Goal: Information Seeking & Learning: Learn about a topic

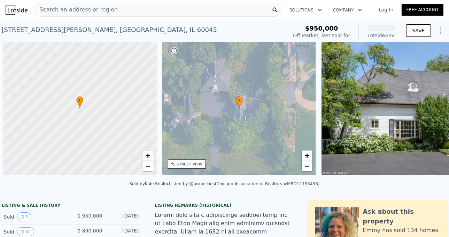
scroll to position [0, 3]
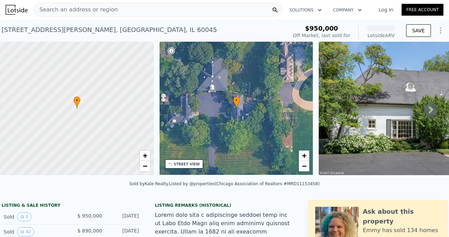
click at [138, 4] on div "Search an address or region" at bounding box center [157, 10] width 249 height 14
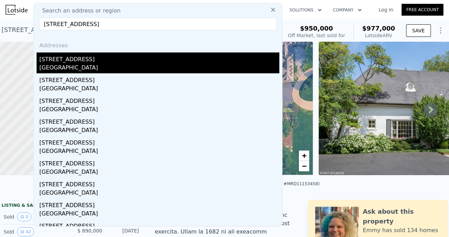
type input "[STREET_ADDRESS]"
click at [111, 59] on div "[STREET_ADDRESS]" at bounding box center [159, 58] width 240 height 11
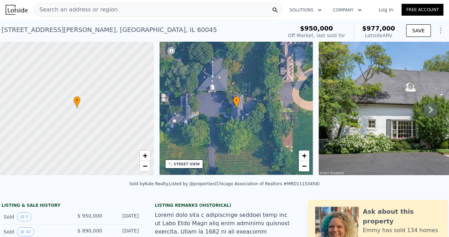
type input "4"
type input "2.5"
type input "6.5"
type input "2358"
type input "4357"
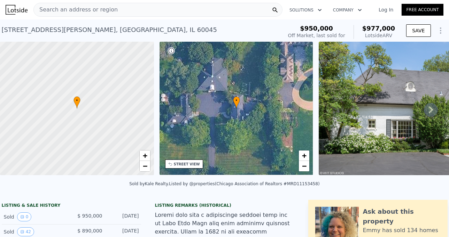
type input "7841"
type input "20038"
type input "$ 953,000"
type input "7"
type input "$ 269,095"
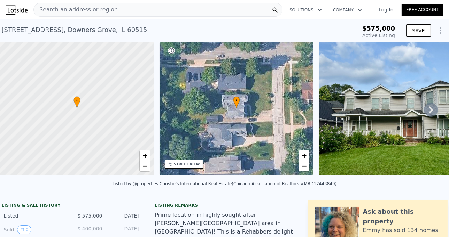
click at [433, 107] on icon at bounding box center [430, 110] width 14 height 14
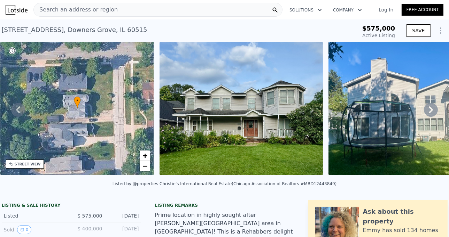
click at [431, 111] on icon at bounding box center [430, 109] width 4 height 7
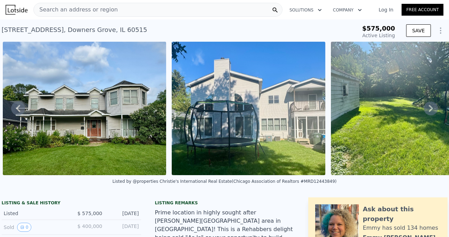
click at [431, 111] on icon at bounding box center [430, 109] width 14 height 14
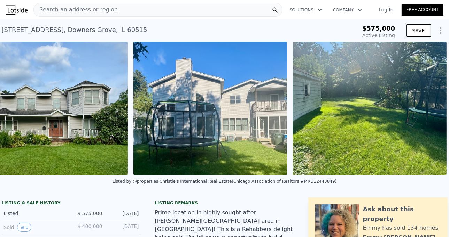
scroll to position [0, 357]
